Goal: Check status: Check status

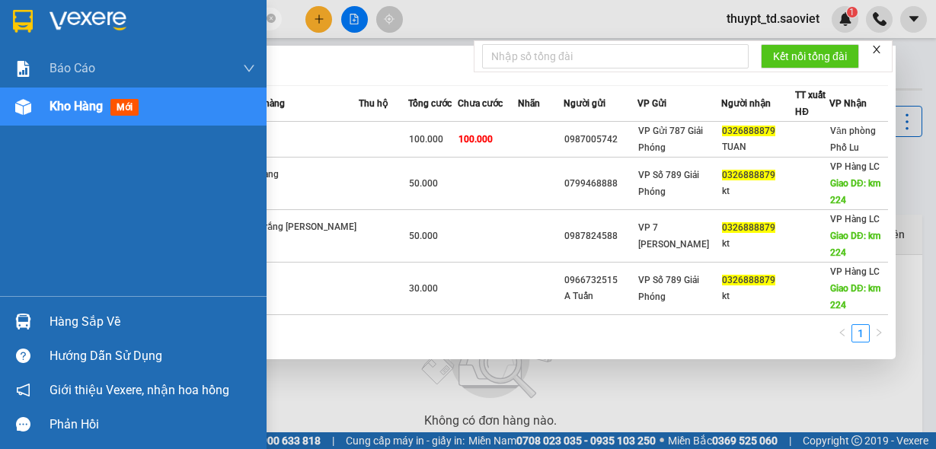
click at [0, 18] on section "Kết quả [PERSON_NAME] ( 4 ) Bộ lọc Mã ĐH Trạng thái Món hàng Thu hộ Tổng [PERSO…" at bounding box center [468, 224] width 936 height 449
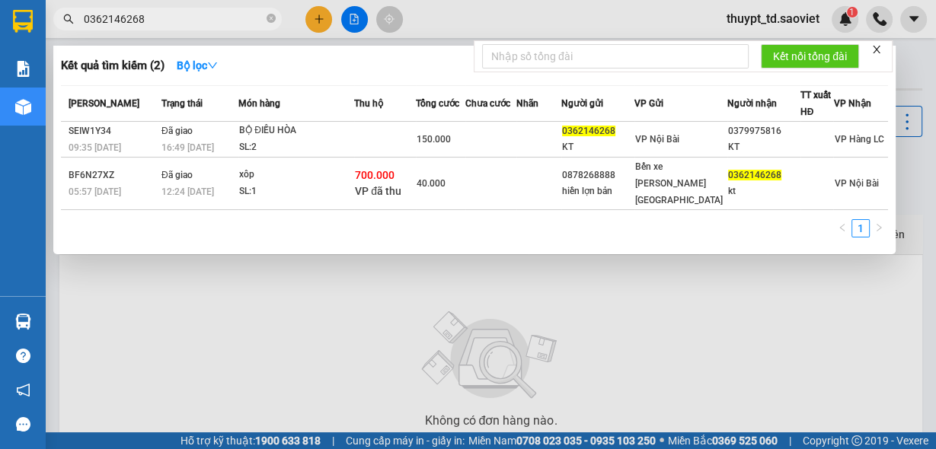
drag, startPoint x: 150, startPoint y: 23, endPoint x: 61, endPoint y: 23, distance: 89.1
click at [61, 23] on span "0362146268" at bounding box center [167, 19] width 228 height 23
type input "0"
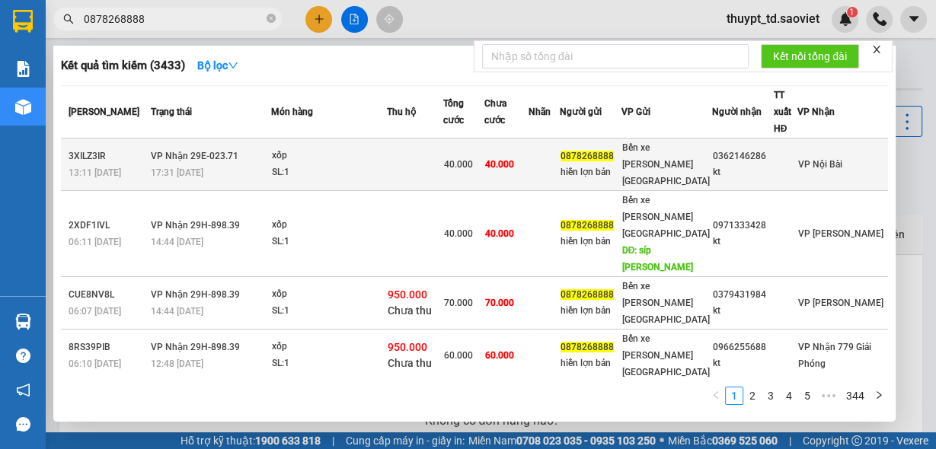
type input "0878268888"
drag, startPoint x: 772, startPoint y: 147, endPoint x: 722, endPoint y: 151, distance: 49.6
click at [722, 151] on div "0362146286" at bounding box center [743, 156] width 60 height 16
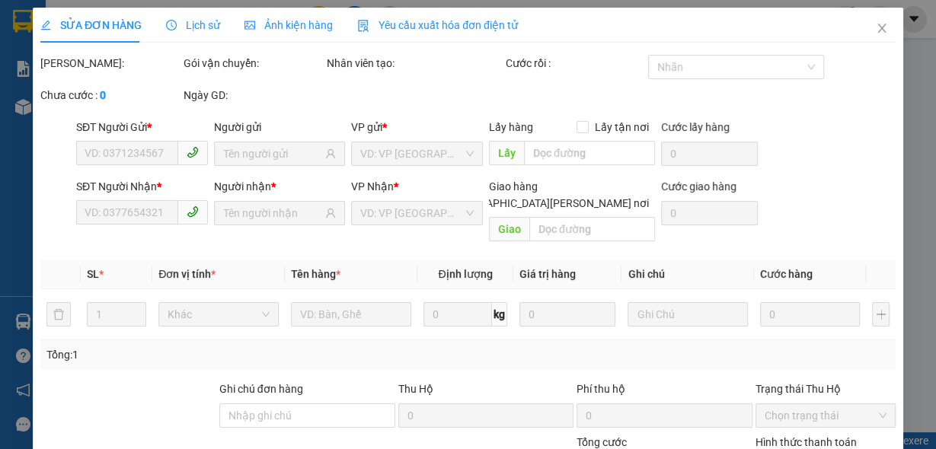
type input "0878268888"
type input "hiền lợn bản"
type input "0362146286"
type input "kt"
type input "40.000"
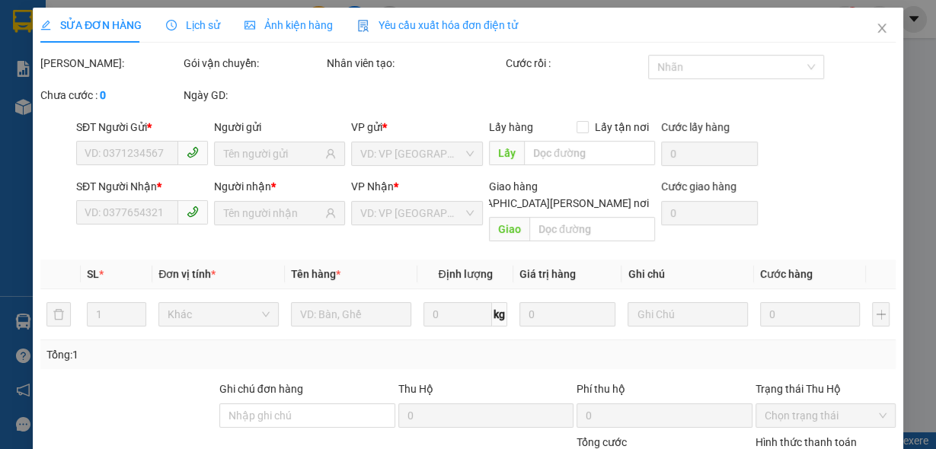
type input "40.000"
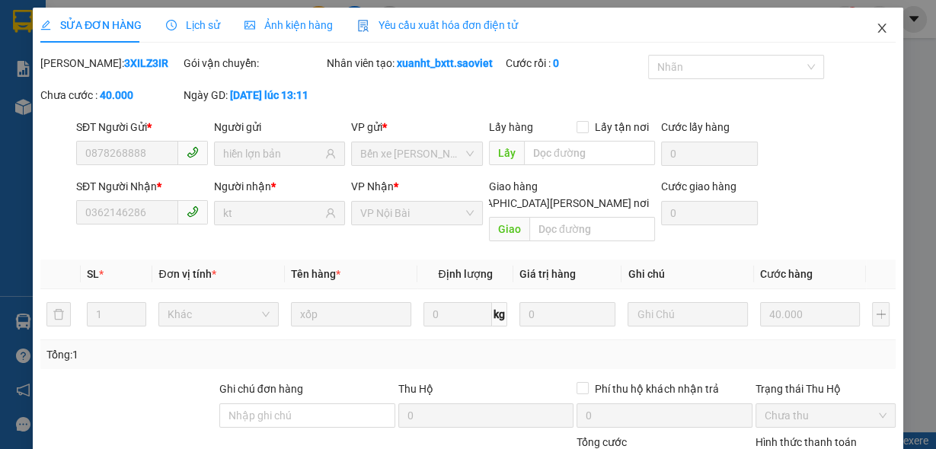
click at [880, 28] on span "Close" at bounding box center [881, 29] width 43 height 43
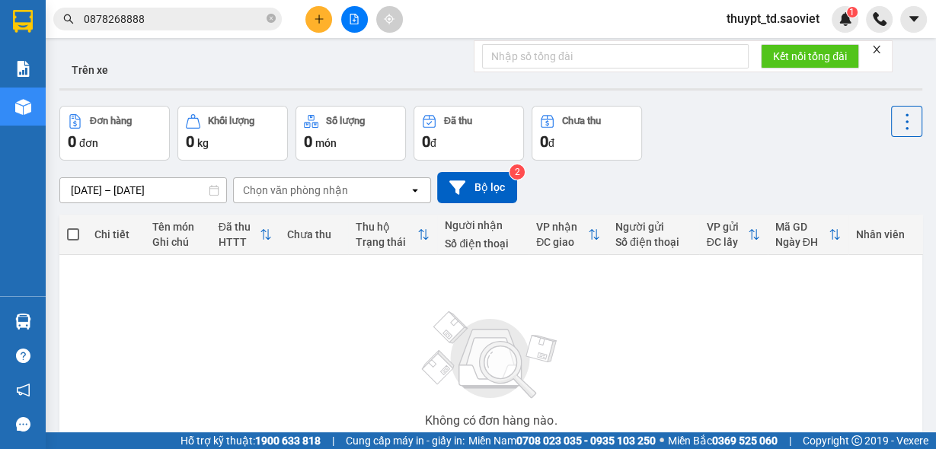
click at [182, 23] on input "0878268888" at bounding box center [174, 19] width 180 height 17
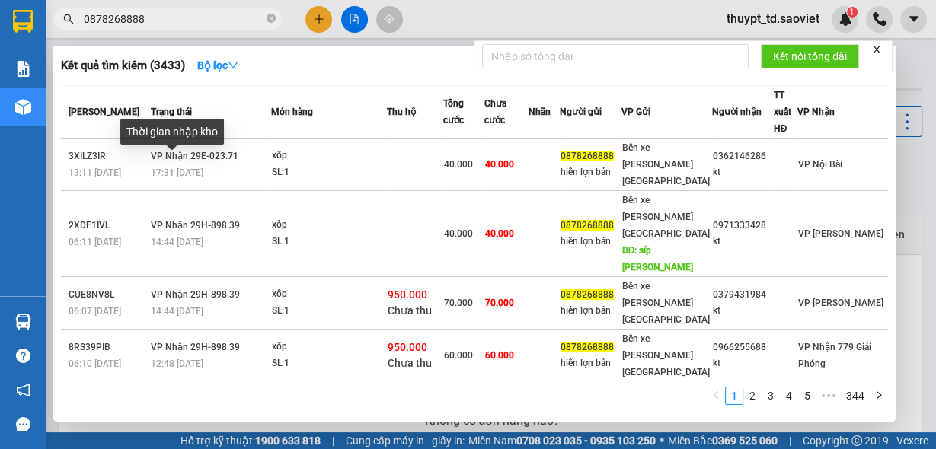
click at [191, 155] on div "Thời gian nhập kho" at bounding box center [172, 137] width 104 height 37
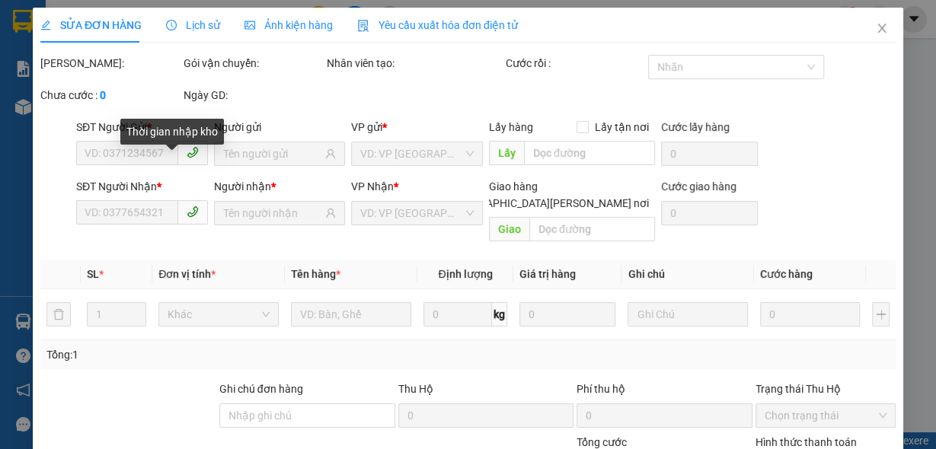
type input "0878268888"
type input "hiền lợn bản"
type input "0362146286"
type input "kt"
type input "40.000"
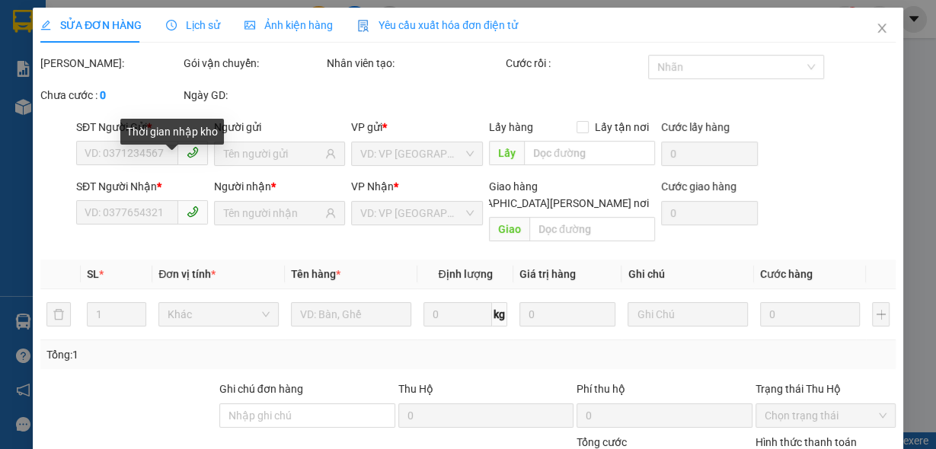
type input "40.000"
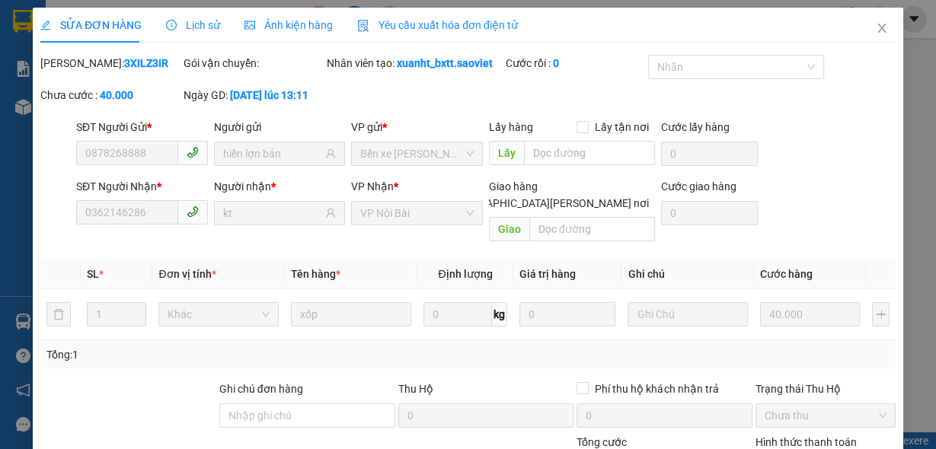
click at [193, 23] on span "Lịch sử" at bounding box center [193, 25] width 54 height 12
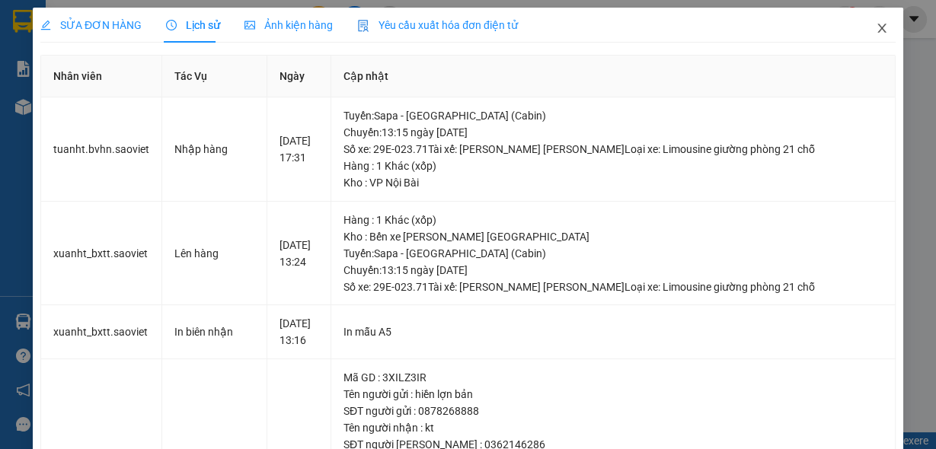
click at [877, 30] on icon "close" at bounding box center [881, 28] width 8 height 9
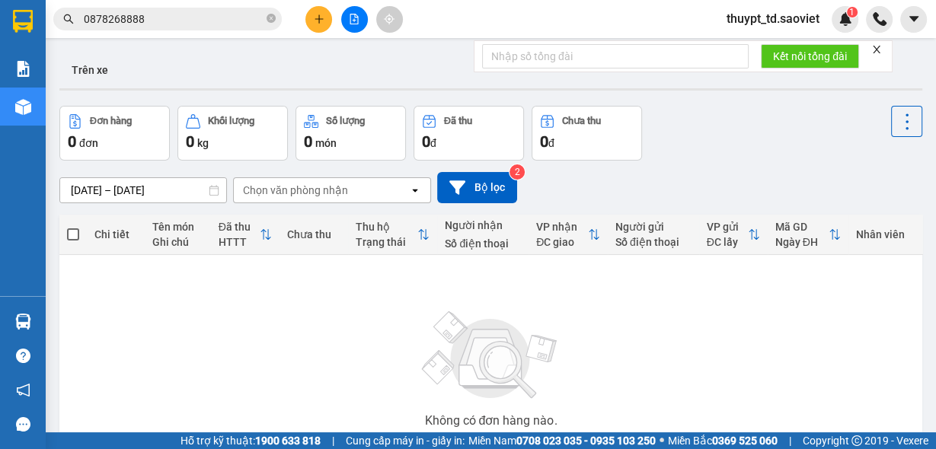
click at [174, 14] on input "0878268888" at bounding box center [174, 19] width 180 height 17
click at [882, 48] on icon "close" at bounding box center [876, 49] width 11 height 11
